Goal: Information Seeking & Learning: Learn about a topic

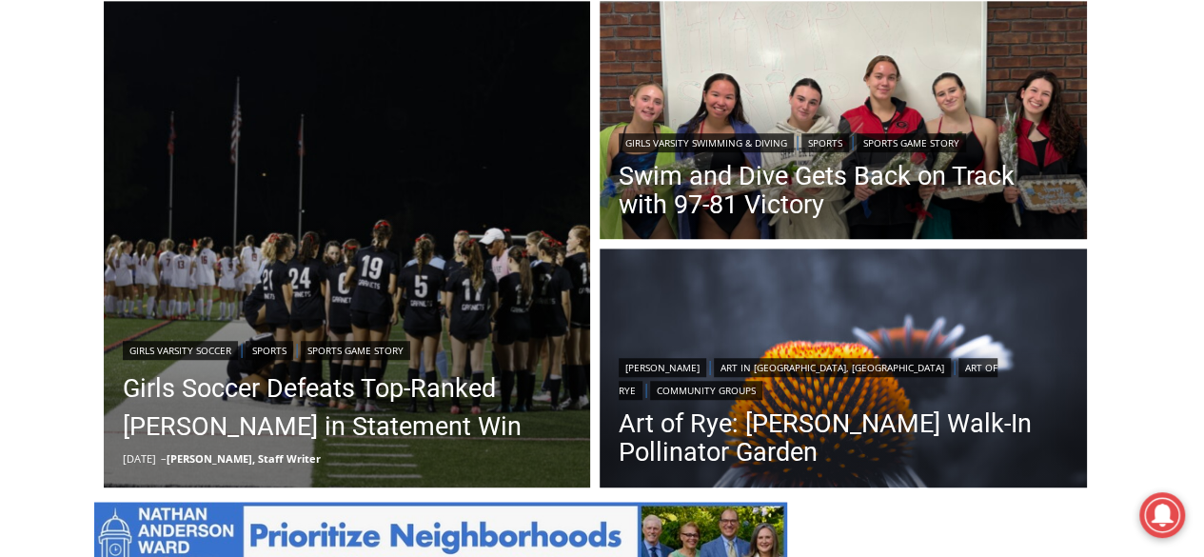
scroll to position [563, 0]
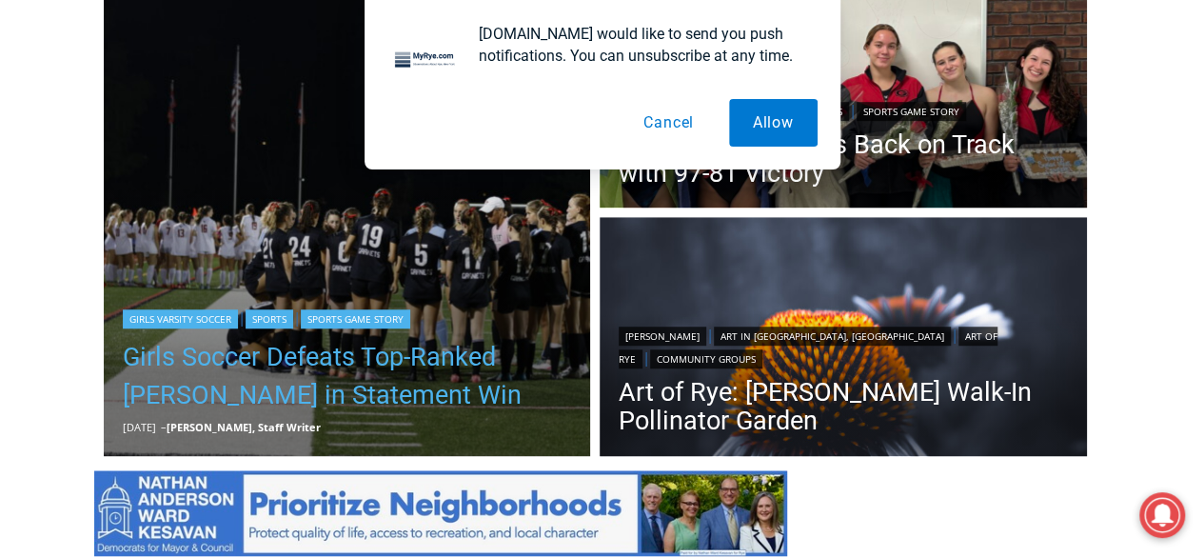
click at [415, 368] on link "Girls Soccer Defeats Top-Ranked [PERSON_NAME] in Statement Win" at bounding box center [347, 376] width 449 height 76
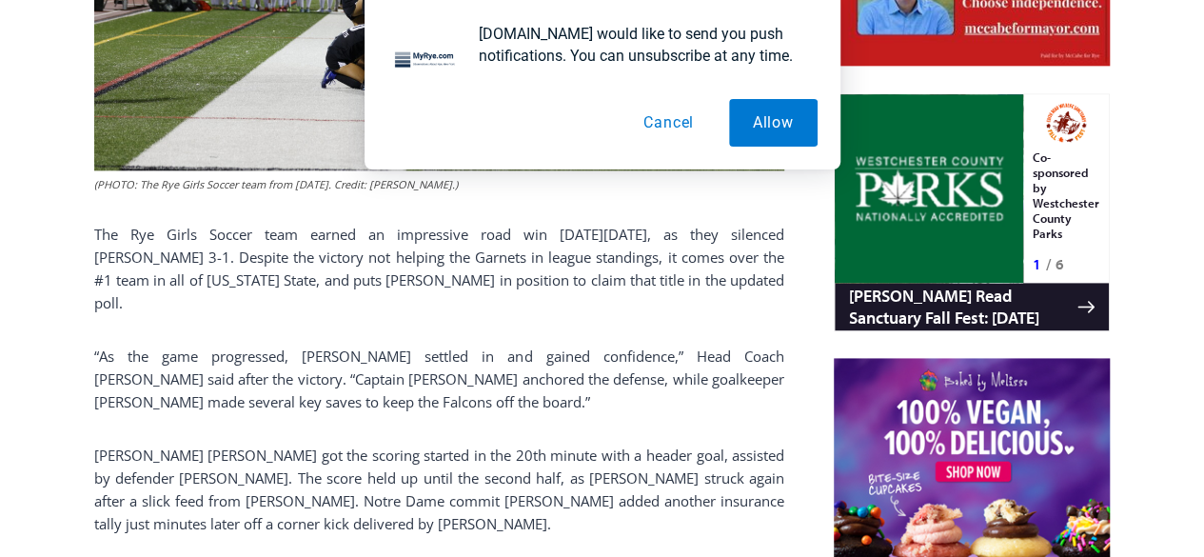
scroll to position [1152, 0]
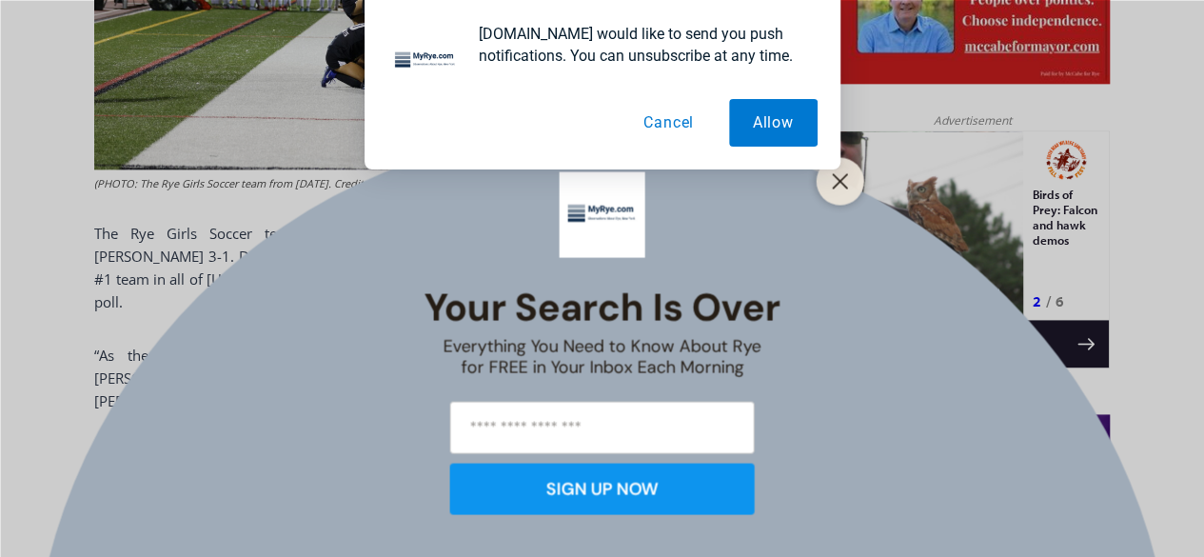
click at [680, 117] on button "Cancel" at bounding box center [669, 123] width 98 height 48
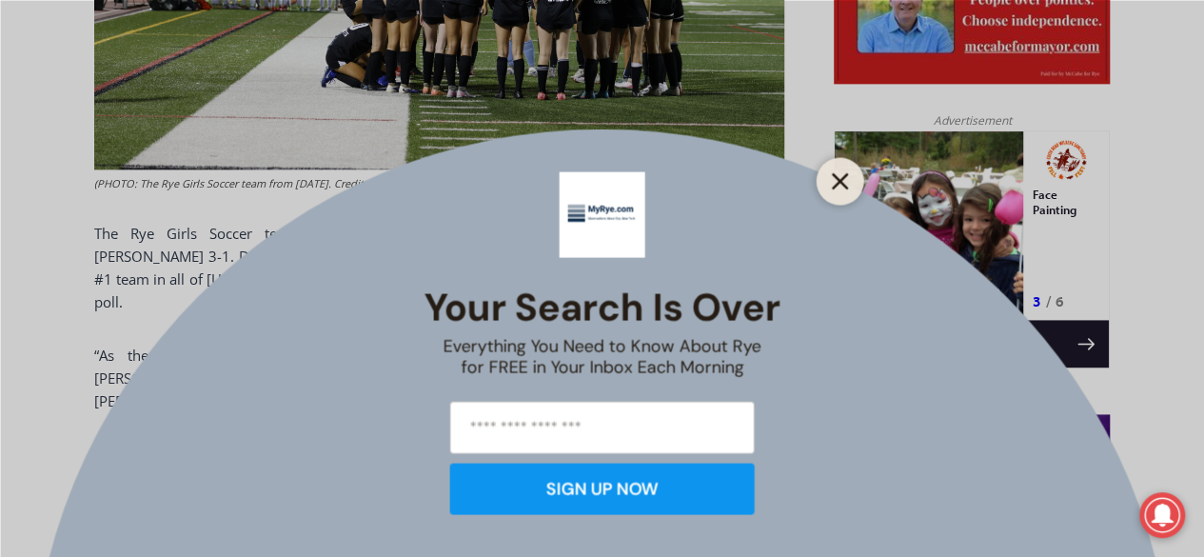
click at [847, 179] on icon "Close" at bounding box center [840, 180] width 17 height 17
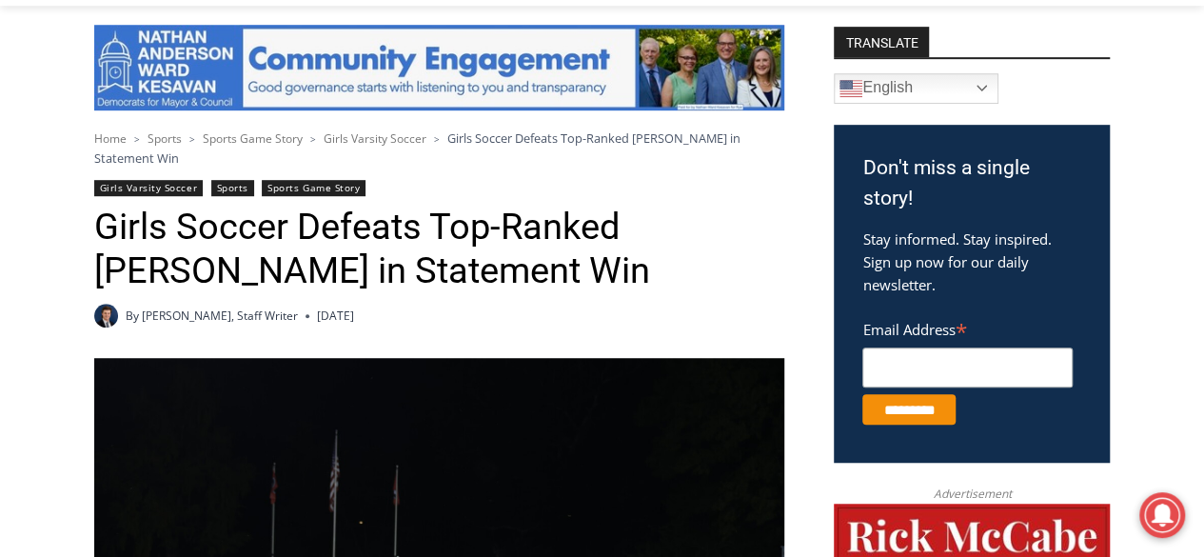
scroll to position [451, 0]
